Goal: Browse casually

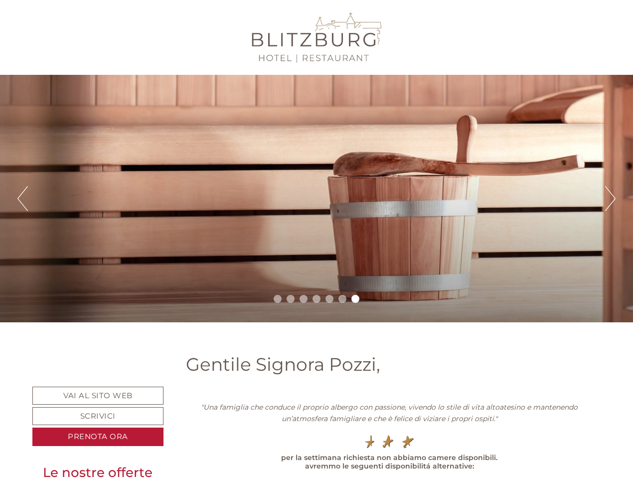
click at [317, 239] on div "Previous Next 1 2 3 4 5 6 7" at bounding box center [316, 198] width 633 height 247
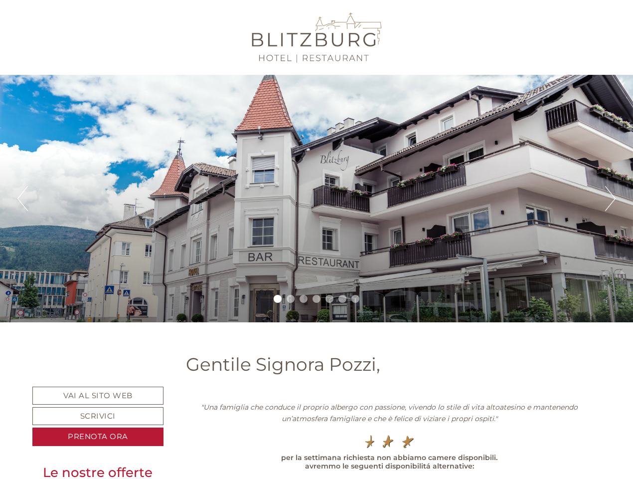
click at [22, 198] on button "Previous" at bounding box center [22, 198] width 10 height 25
click at [317, 198] on div "Previous Next 1 2 3 4 5 6 7" at bounding box center [316, 198] width 633 height 247
click at [610, 198] on button "Next" at bounding box center [610, 198] width 10 height 25
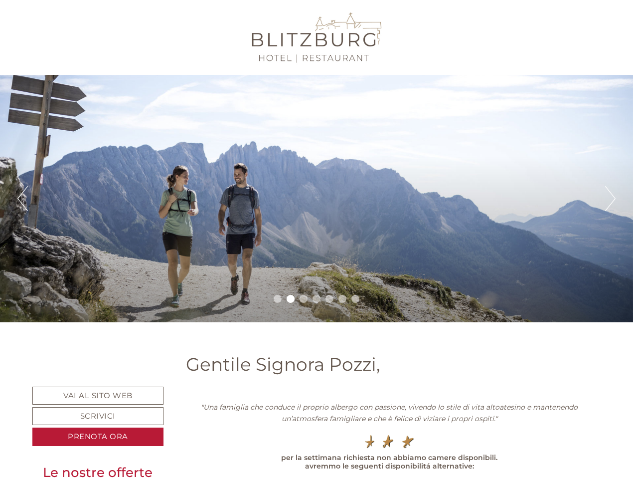
click at [278, 299] on li "1" at bounding box center [278, 299] width 8 height 8
click at [291, 299] on li "2" at bounding box center [291, 299] width 8 height 8
click at [304, 299] on li "3" at bounding box center [304, 299] width 8 height 8
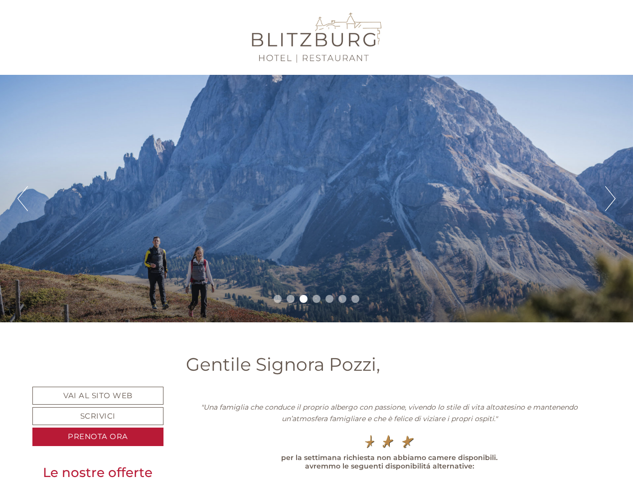
click at [317, 299] on li "4" at bounding box center [317, 299] width 8 height 8
click at [330, 299] on li "5" at bounding box center [330, 299] width 8 height 8
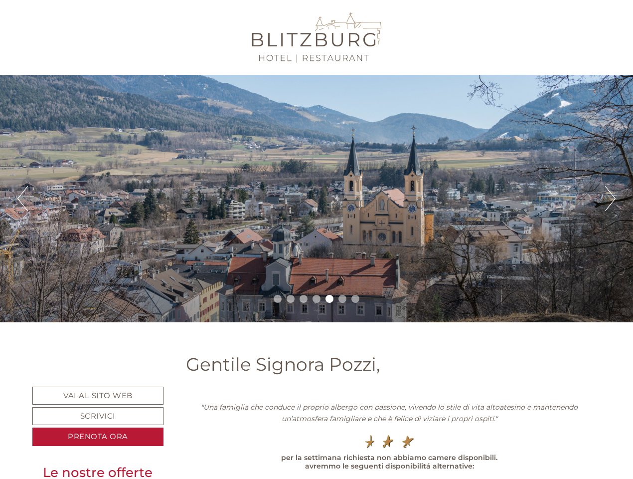
click at [343, 299] on li "6" at bounding box center [343, 299] width 8 height 8
